Goal: Register for event/course: Sign up to attend an event or enroll in a course

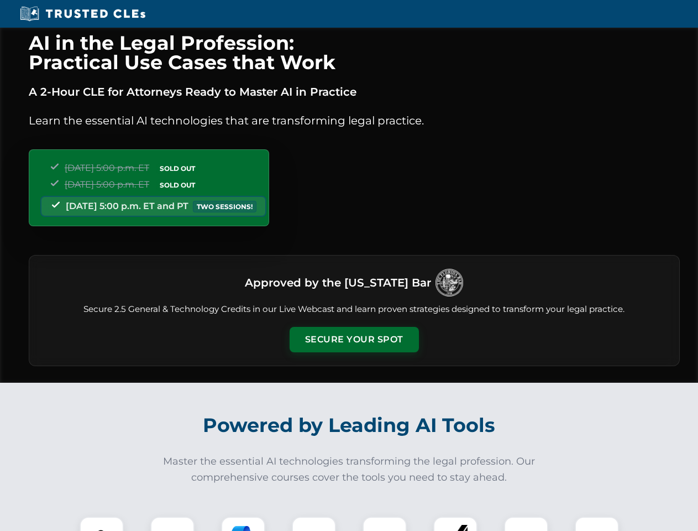
click at [354, 340] on button "Secure Your Spot" at bounding box center [354, 339] width 129 height 25
click at [102, 524] on img at bounding box center [102, 539] width 32 height 32
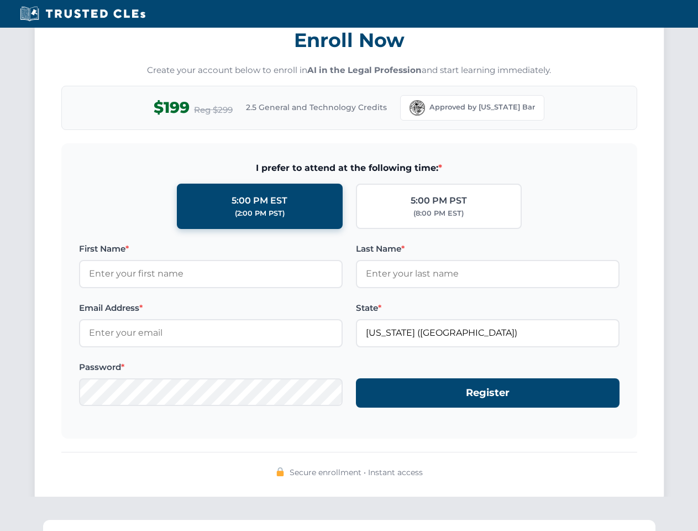
scroll to position [1086, 0]
